Goal: Information Seeking & Learning: Learn about a topic

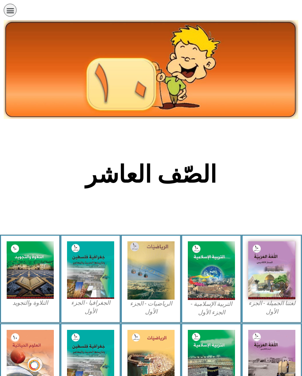
click at [215, 276] on img at bounding box center [211, 270] width 47 height 59
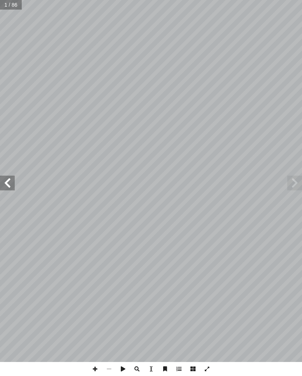
click at [14, 186] on span at bounding box center [7, 182] width 15 height 15
click at [13, 183] on span at bounding box center [7, 182] width 15 height 15
click at [6, 182] on span at bounding box center [7, 182] width 15 height 15
click at [10, 184] on span at bounding box center [7, 182] width 15 height 15
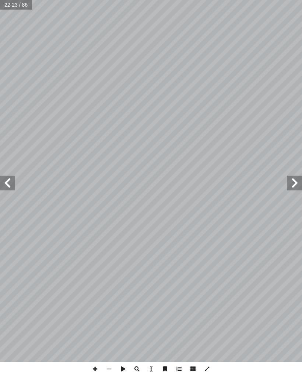
click at [6, 177] on span at bounding box center [7, 182] width 15 height 15
click at [9, 187] on span at bounding box center [7, 182] width 15 height 15
click at [9, 185] on span at bounding box center [7, 182] width 15 height 15
click at [296, 187] on span at bounding box center [295, 182] width 15 height 15
click at [297, 178] on span at bounding box center [295, 182] width 15 height 15
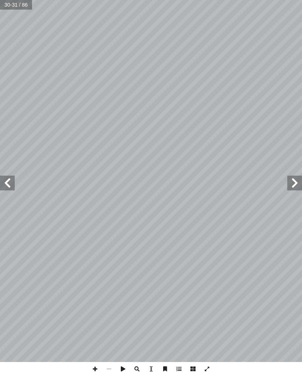
click at [295, 179] on span at bounding box center [295, 182] width 15 height 15
click at [293, 183] on span at bounding box center [295, 182] width 15 height 15
click at [293, 182] on span at bounding box center [295, 182] width 15 height 15
click at [294, 182] on span at bounding box center [295, 182] width 15 height 15
click at [293, 179] on span at bounding box center [295, 182] width 15 height 15
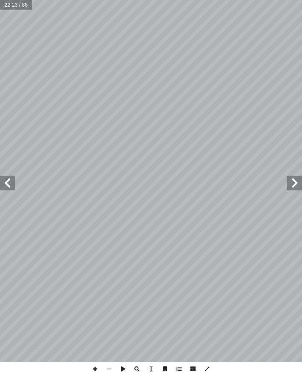
click at [296, 178] on span at bounding box center [295, 182] width 15 height 15
click at [298, 175] on span at bounding box center [295, 182] width 15 height 15
click at [7, 179] on span at bounding box center [7, 182] width 15 height 15
click at [3, 184] on span at bounding box center [7, 182] width 15 height 15
click at [10, 184] on span at bounding box center [7, 182] width 15 height 15
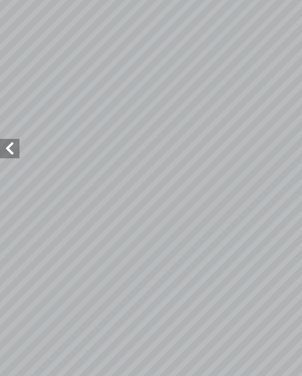
click at [14, 175] on span at bounding box center [7, 182] width 15 height 15
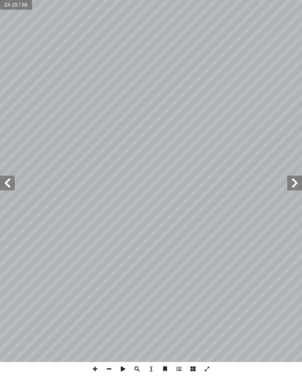
scroll to position [58, 27]
